Goal: Task Accomplishment & Management: Manage account settings

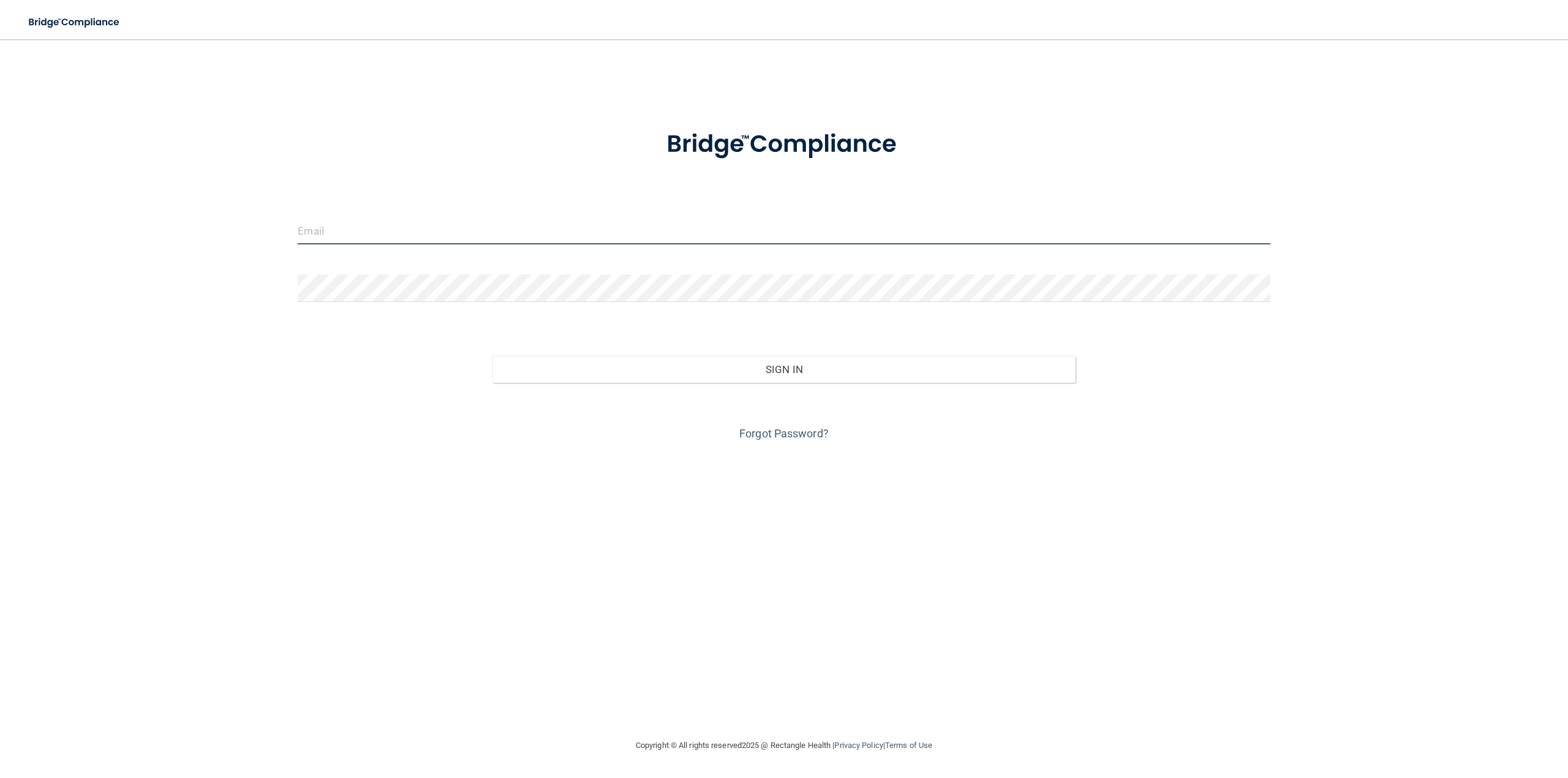
click at [738, 226] on input "email" at bounding box center [783, 231] width 972 height 28
type input "[PERSON_NAME][EMAIL_ADDRESS][DOMAIN_NAME]"
click at [813, 369] on button "Sign In" at bounding box center [783, 369] width 583 height 27
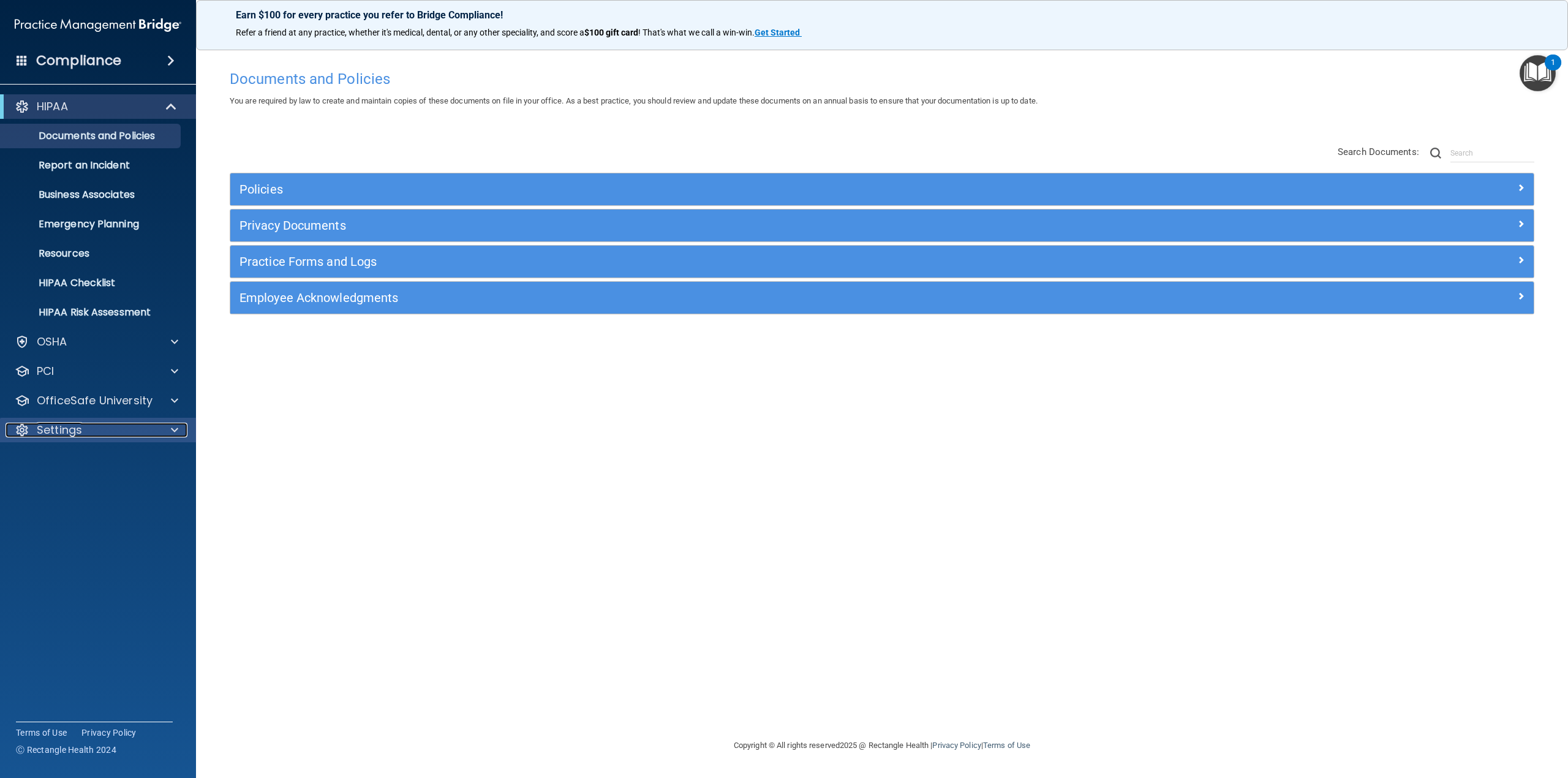
click at [42, 429] on p "Settings" at bounding box center [60, 430] width 46 height 15
click at [44, 486] on p "My Users" at bounding box center [91, 488] width 167 height 12
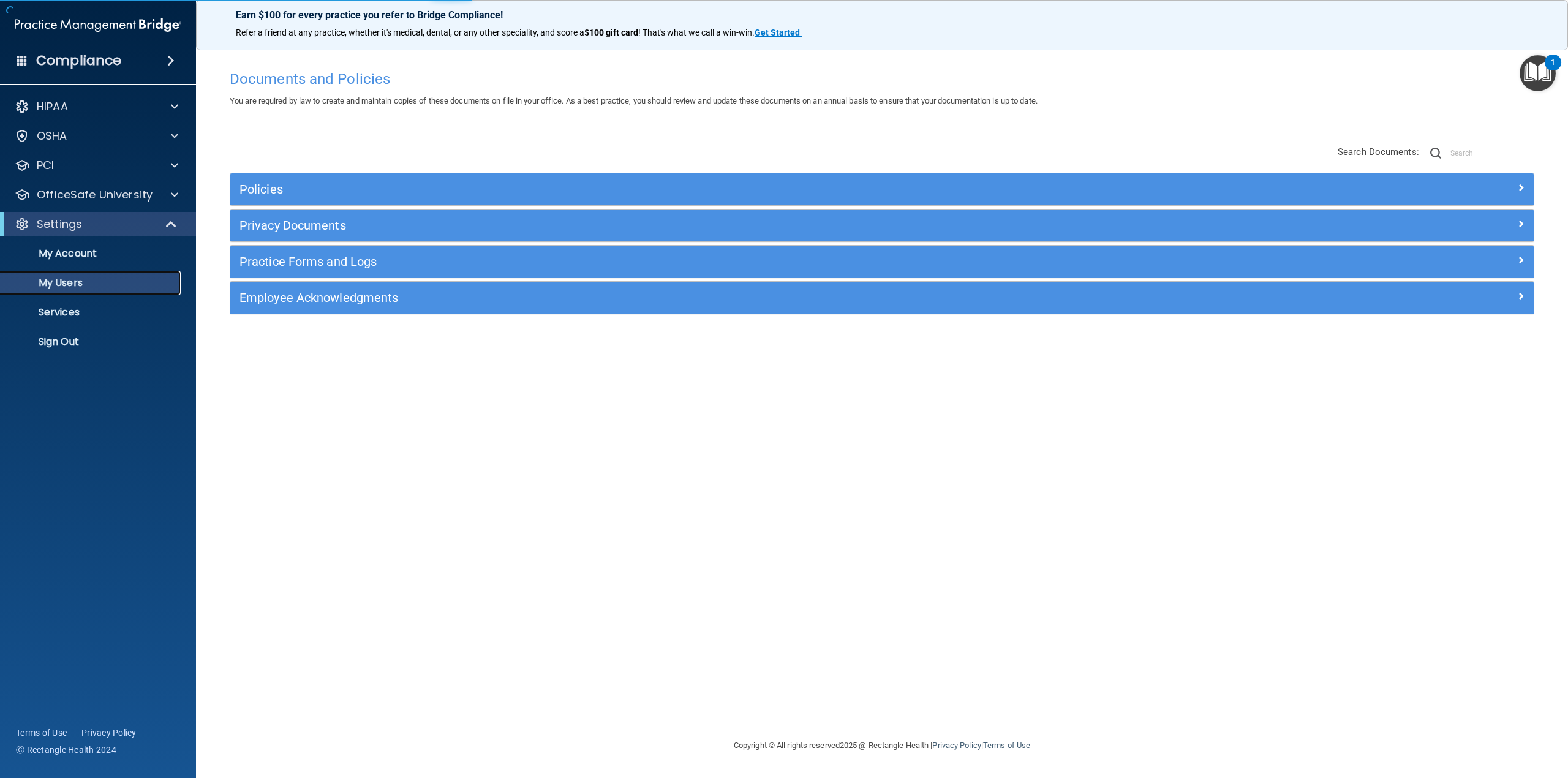
select select "20"
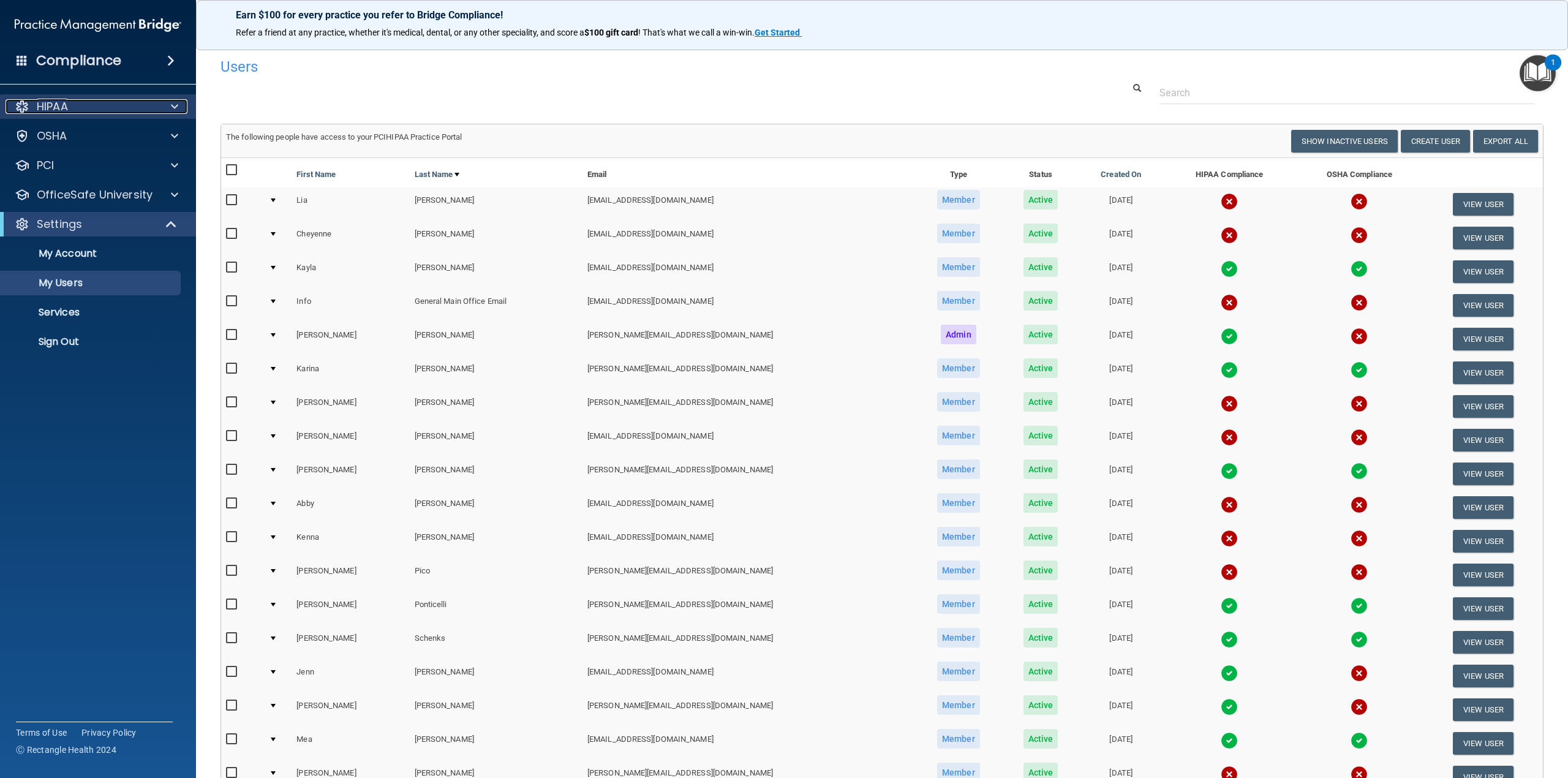
click at [52, 100] on p "HIPAA" at bounding box center [53, 106] width 31 height 15
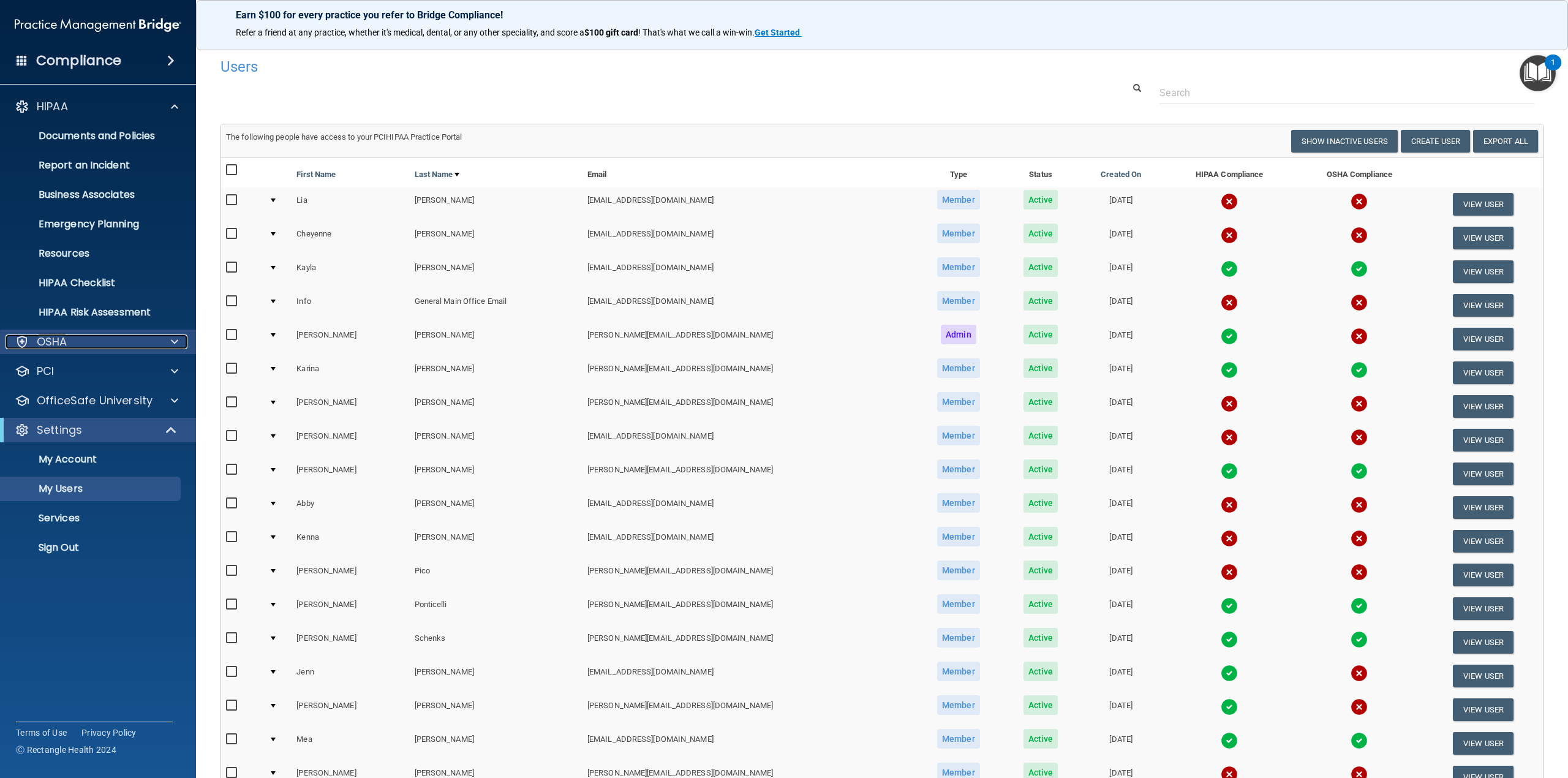
click at [54, 341] on p "OSHA" at bounding box center [52, 342] width 31 height 15
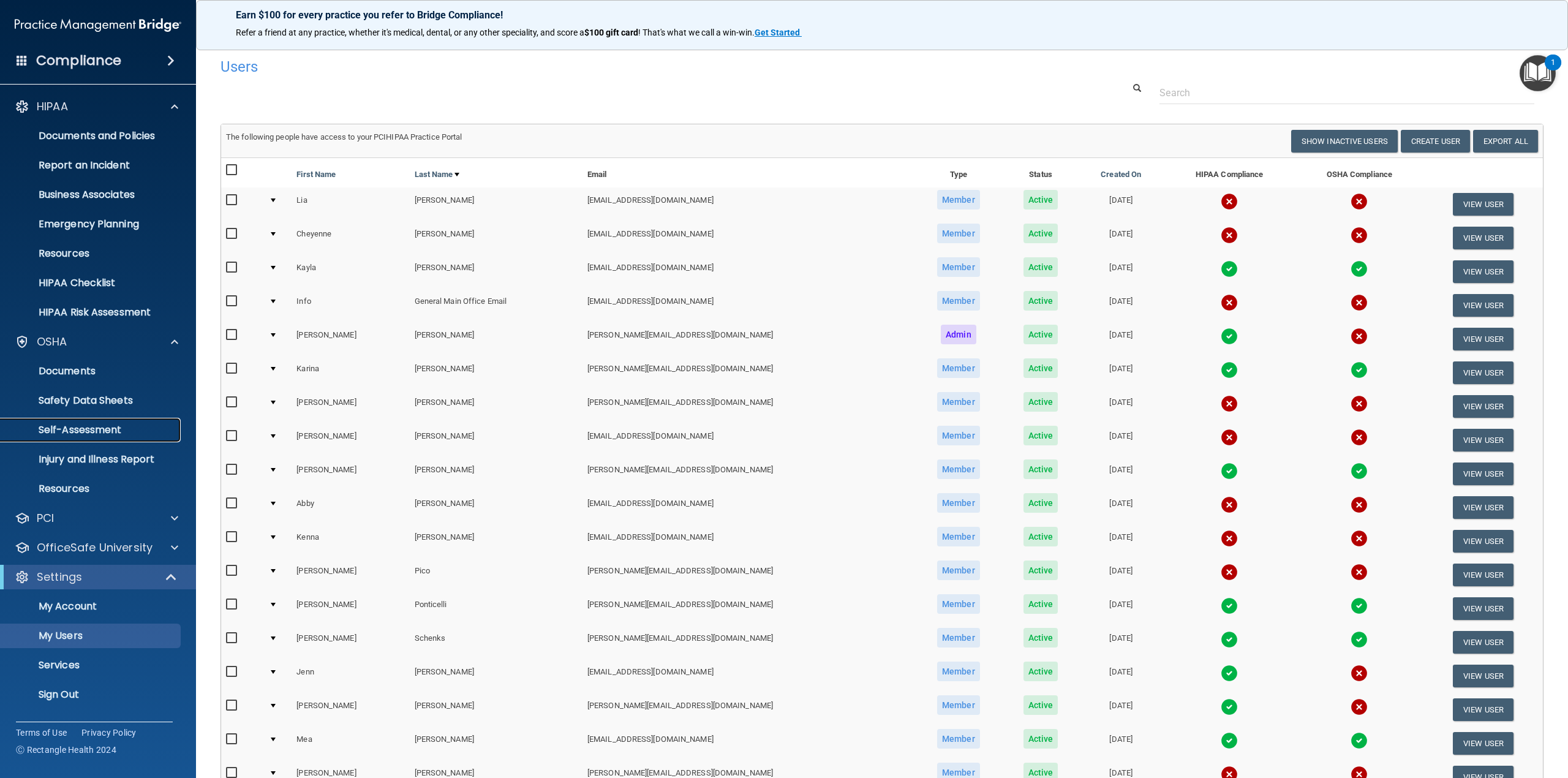
click at [59, 431] on p "Self-Assessment" at bounding box center [91, 430] width 167 height 12
